Goal: Check status: Check status

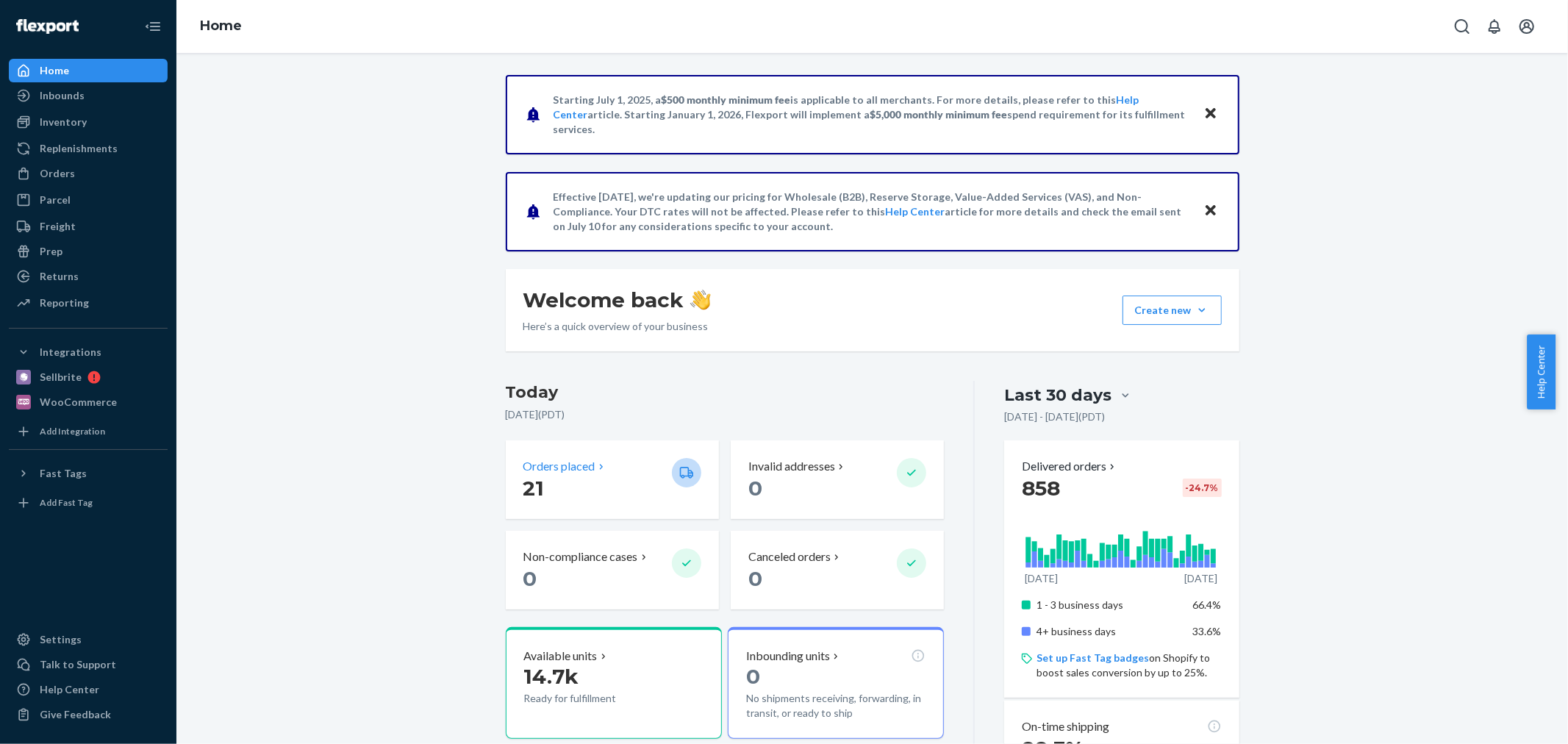
click at [538, 458] on p "Orders placed" at bounding box center [559, 467] width 72 height 17
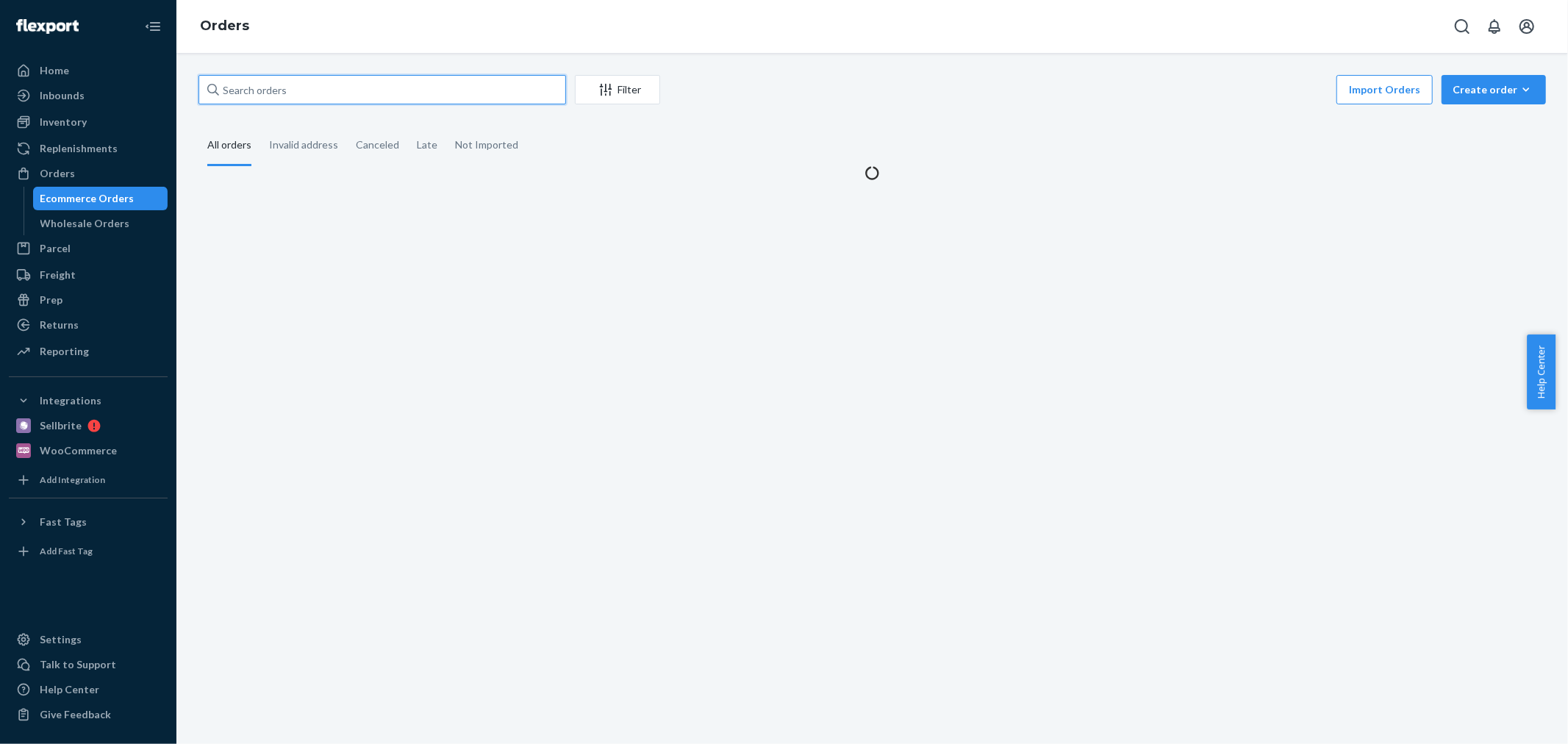
click at [264, 86] on input "text" at bounding box center [381, 89] width 367 height 30
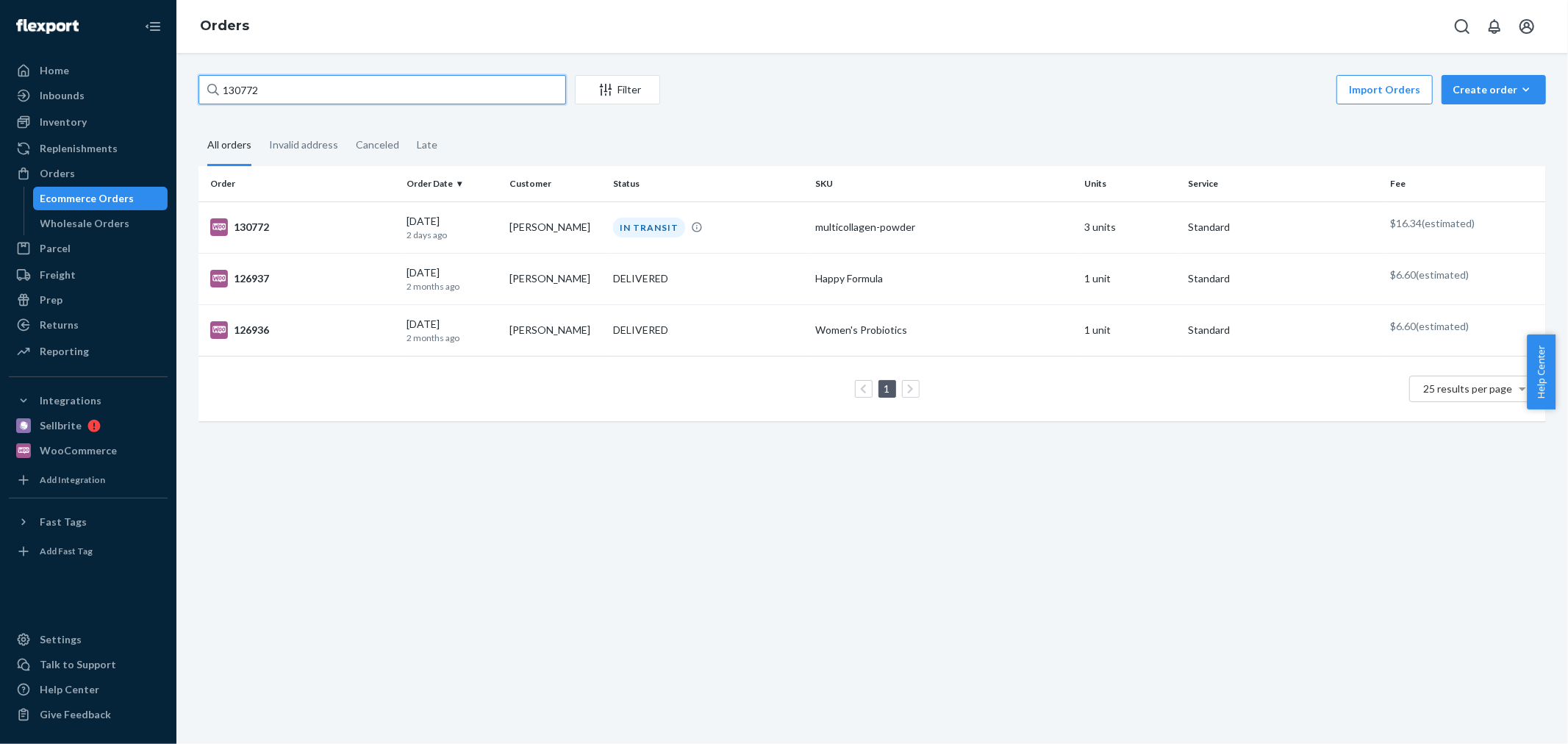
type input "130772"
click at [710, 229] on div "IN TRANSIT" at bounding box center [708, 227] width 196 height 20
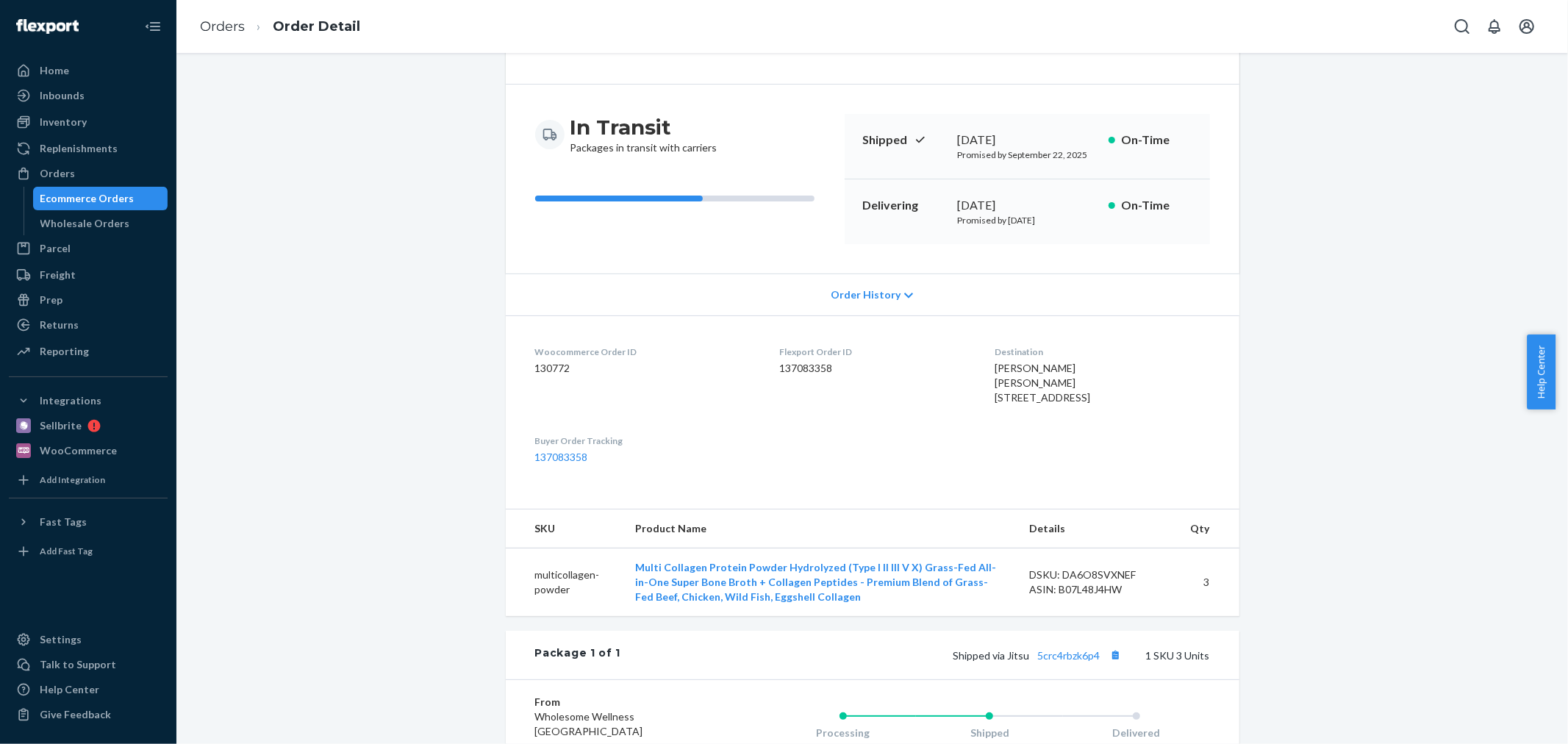
scroll to position [327, 0]
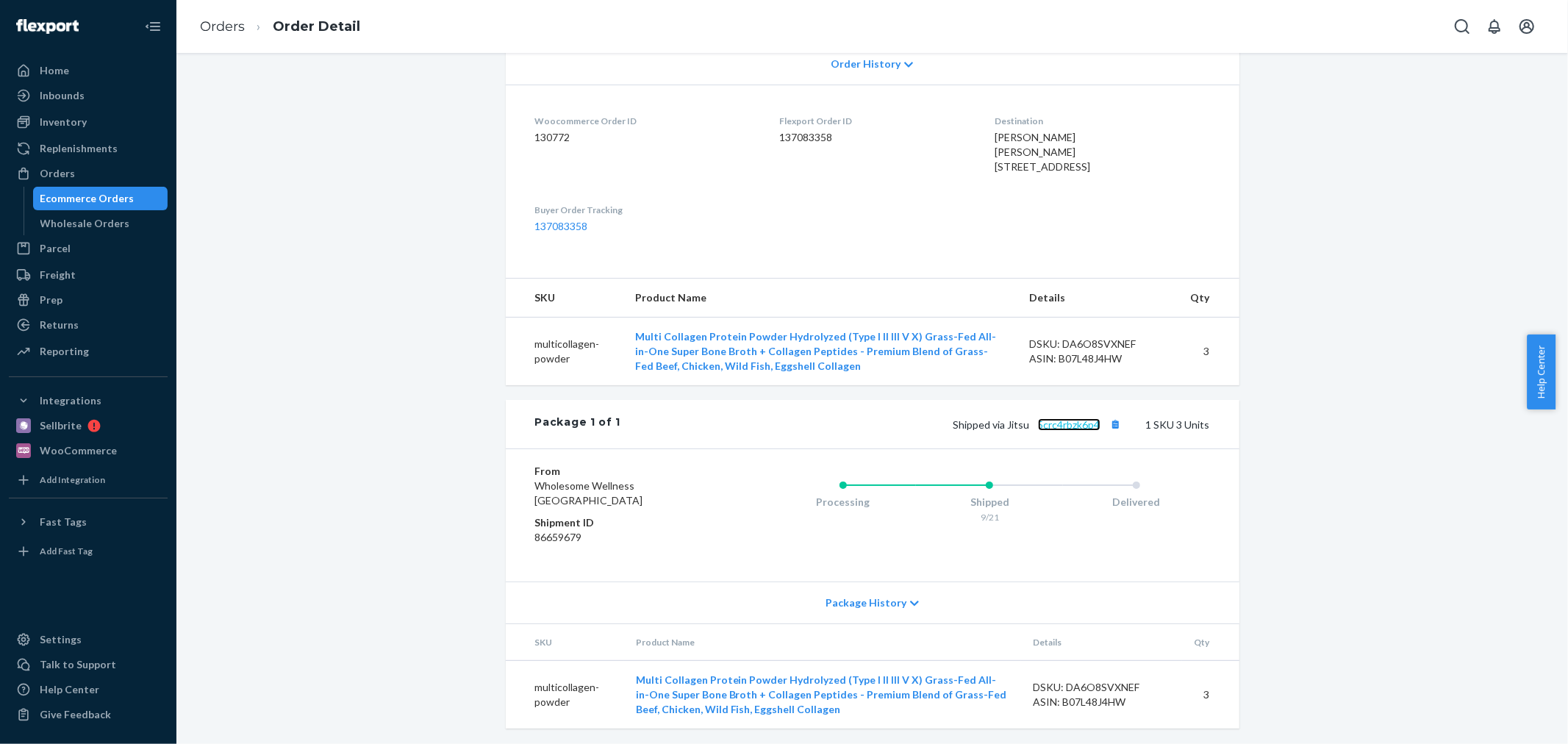
click at [1055, 430] on link "5crc4rbzk6p4" at bounding box center [1069, 424] width 62 height 12
drag, startPoint x: 1026, startPoint y: 453, endPoint x: 1094, endPoint y: 474, distance: 71.2
click at [1094, 449] on div "Package 1 of 1 Shipped via Jitsu 5crc4rbzk6p4 1 SKU 3 Units" at bounding box center [872, 424] width 733 height 49
copy link "5crc4rbzk6p4"
click at [1038, 481] on div "From Wholesome Wellness [GEOGRAPHIC_DATA] Shipment ID 86659679 Processing Shipp…" at bounding box center [872, 515] width 733 height 133
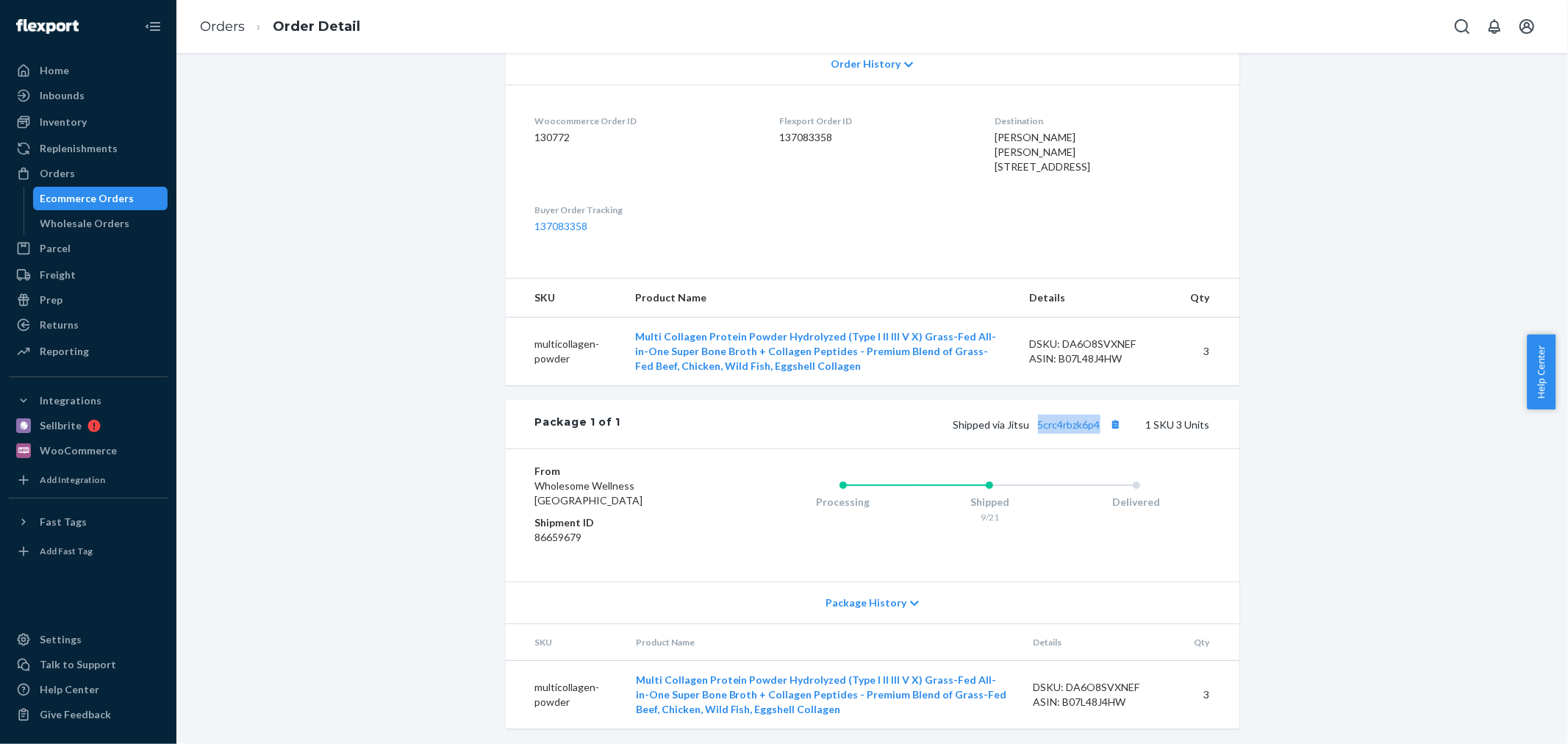
drag, startPoint x: 1026, startPoint y: 465, endPoint x: 1094, endPoint y: 472, distance: 68.4
click at [1094, 449] on div "Package 1 of 1 Shipped via Jitsu 5crc4rbzk6p4 1 SKU 3 Units" at bounding box center [872, 424] width 733 height 49
copy link "5crc4rbzk6p4"
